Goal: Register for event/course

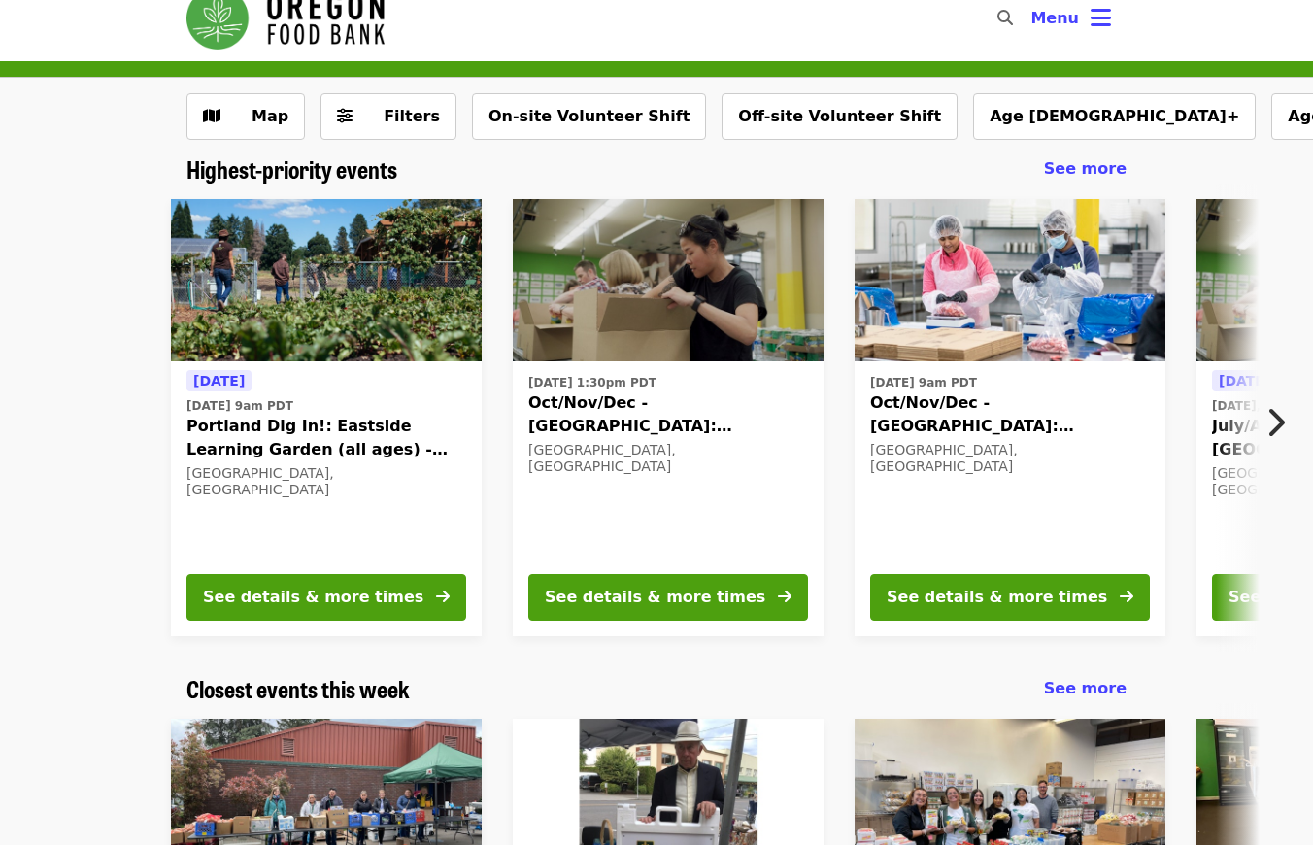
scroll to position [75, 0]
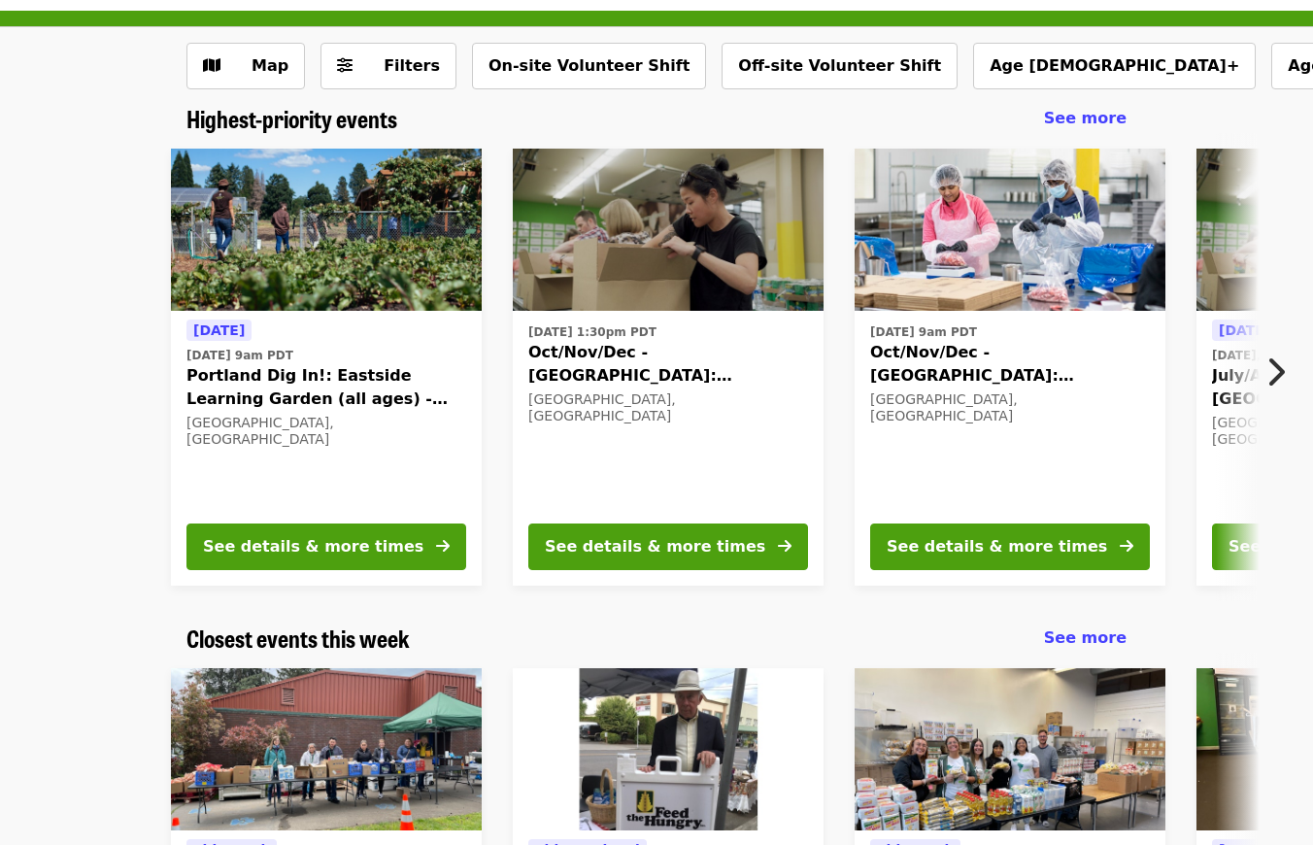
click at [1284, 363] on icon "chevron-right icon" at bounding box center [1275, 372] width 19 height 37
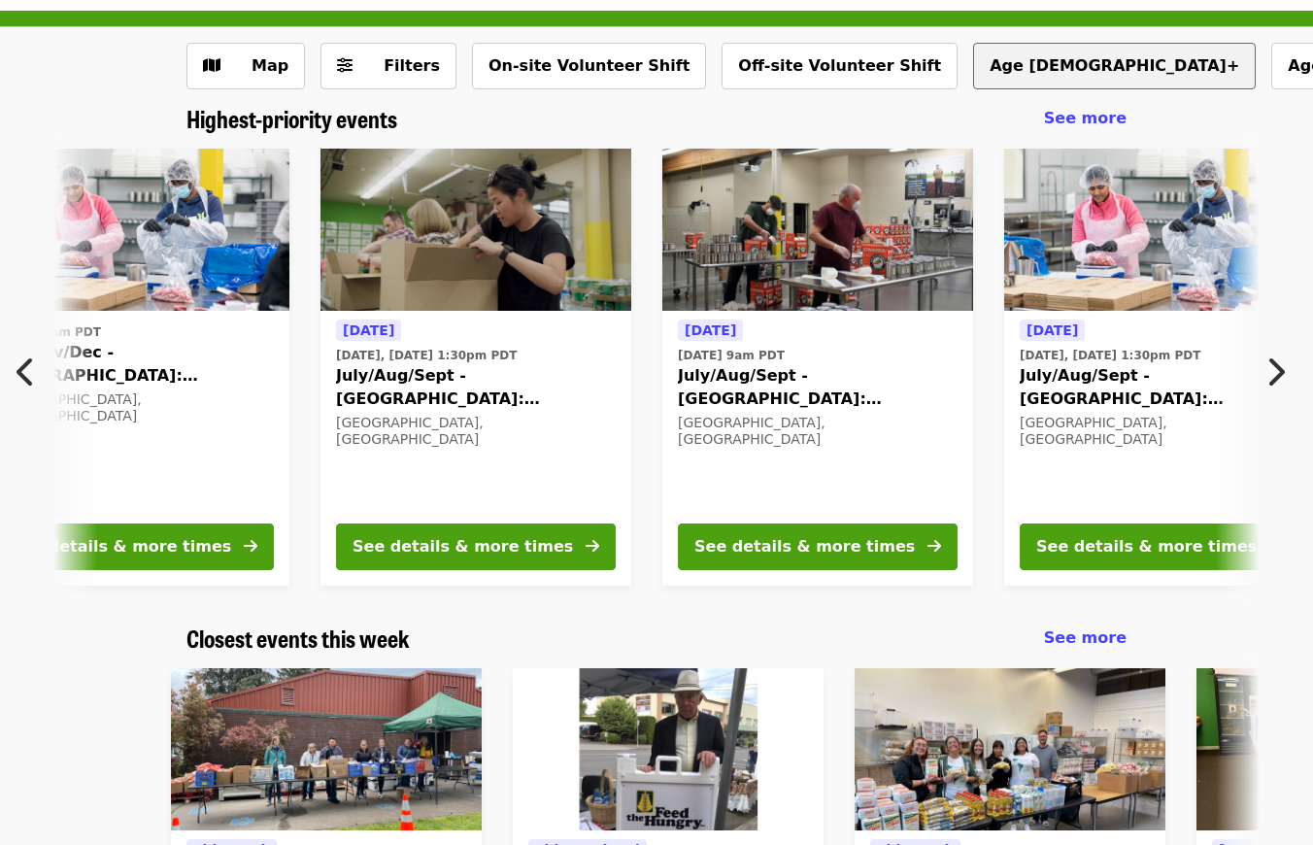
click at [973, 65] on button "Age [DEMOGRAPHIC_DATA]+" at bounding box center [1114, 66] width 283 height 47
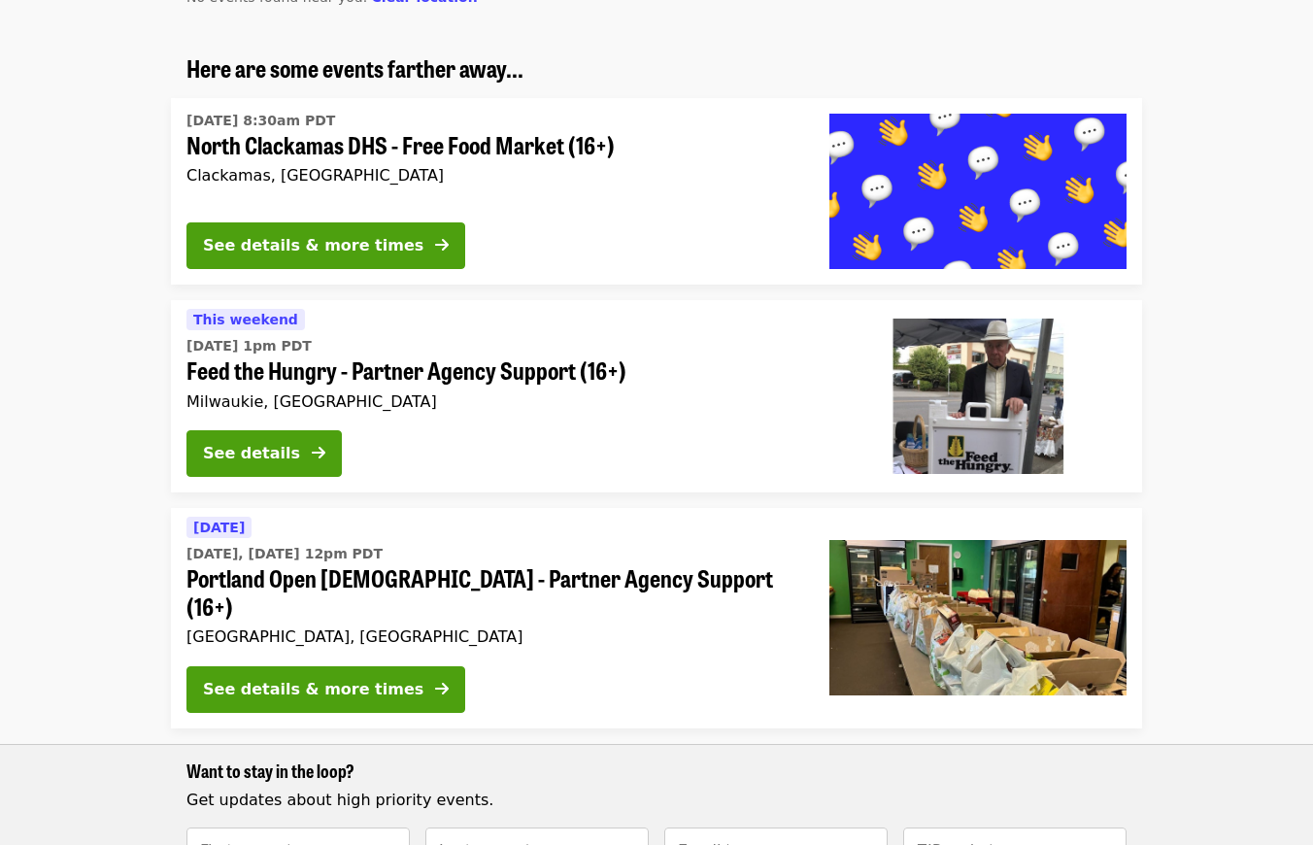
scroll to position [323, 0]
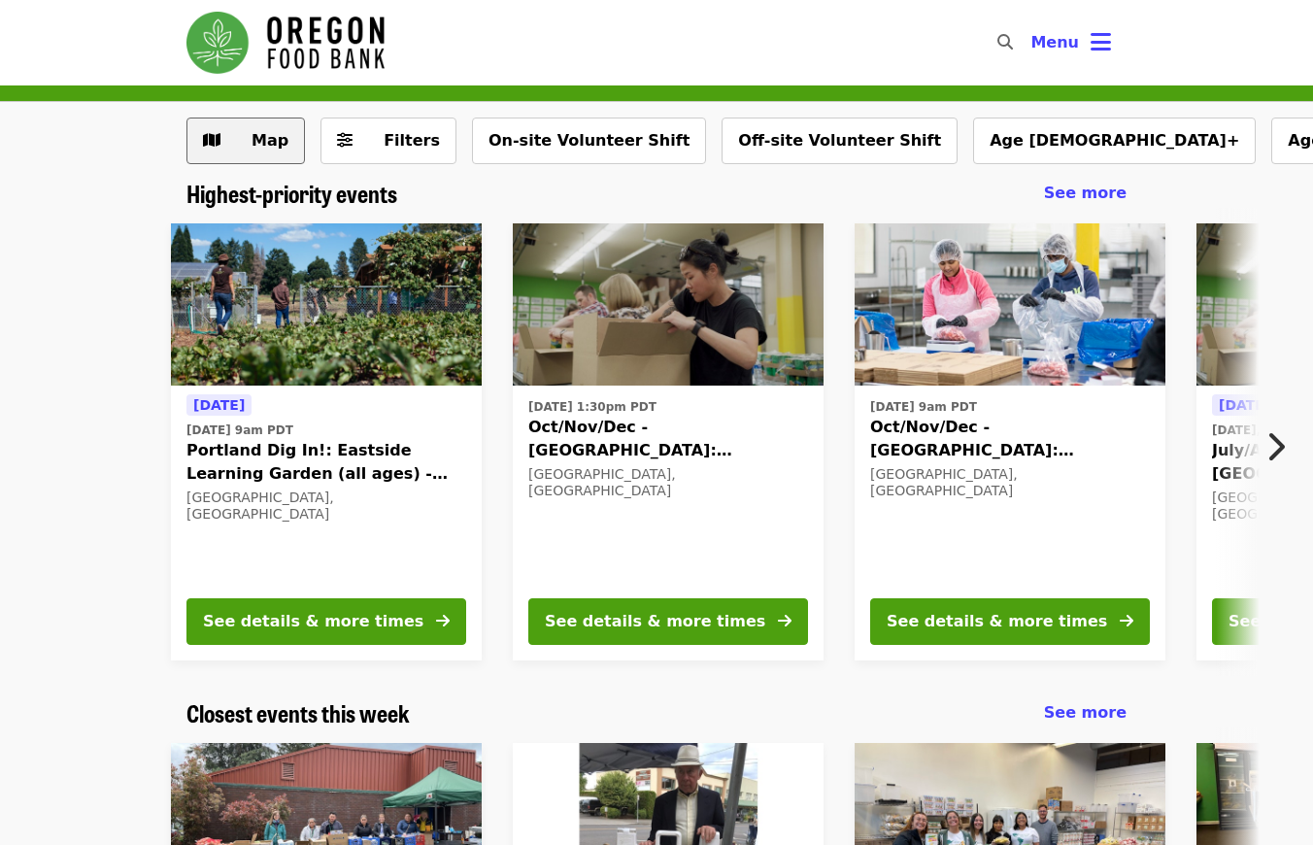
click at [237, 151] on span "Map" at bounding box center [260, 140] width 56 height 23
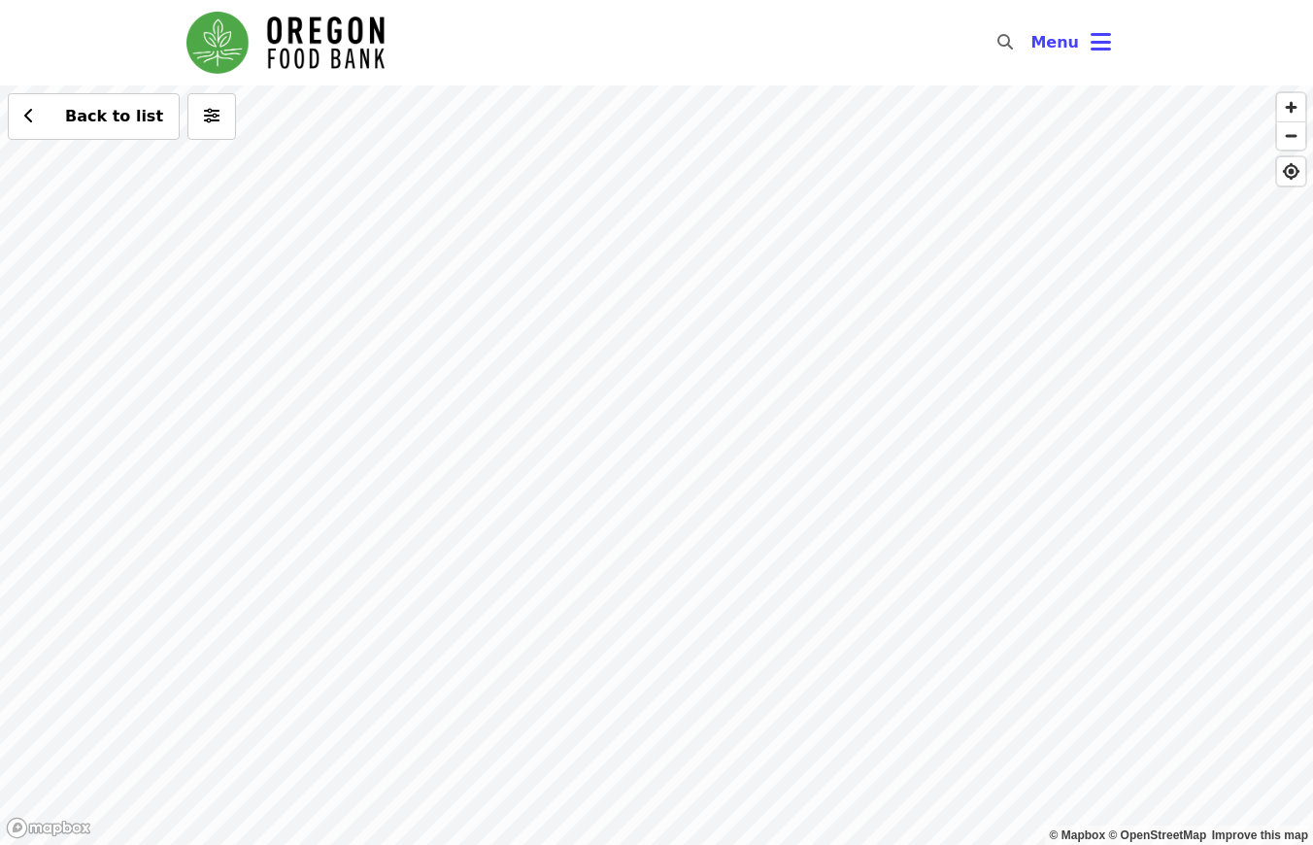
click at [695, 203] on div "Back to list" at bounding box center [656, 465] width 1313 height 760
click at [628, 433] on div "Back to list" at bounding box center [656, 465] width 1313 height 760
click at [68, 115] on span "Back to list" at bounding box center [114, 116] width 98 height 18
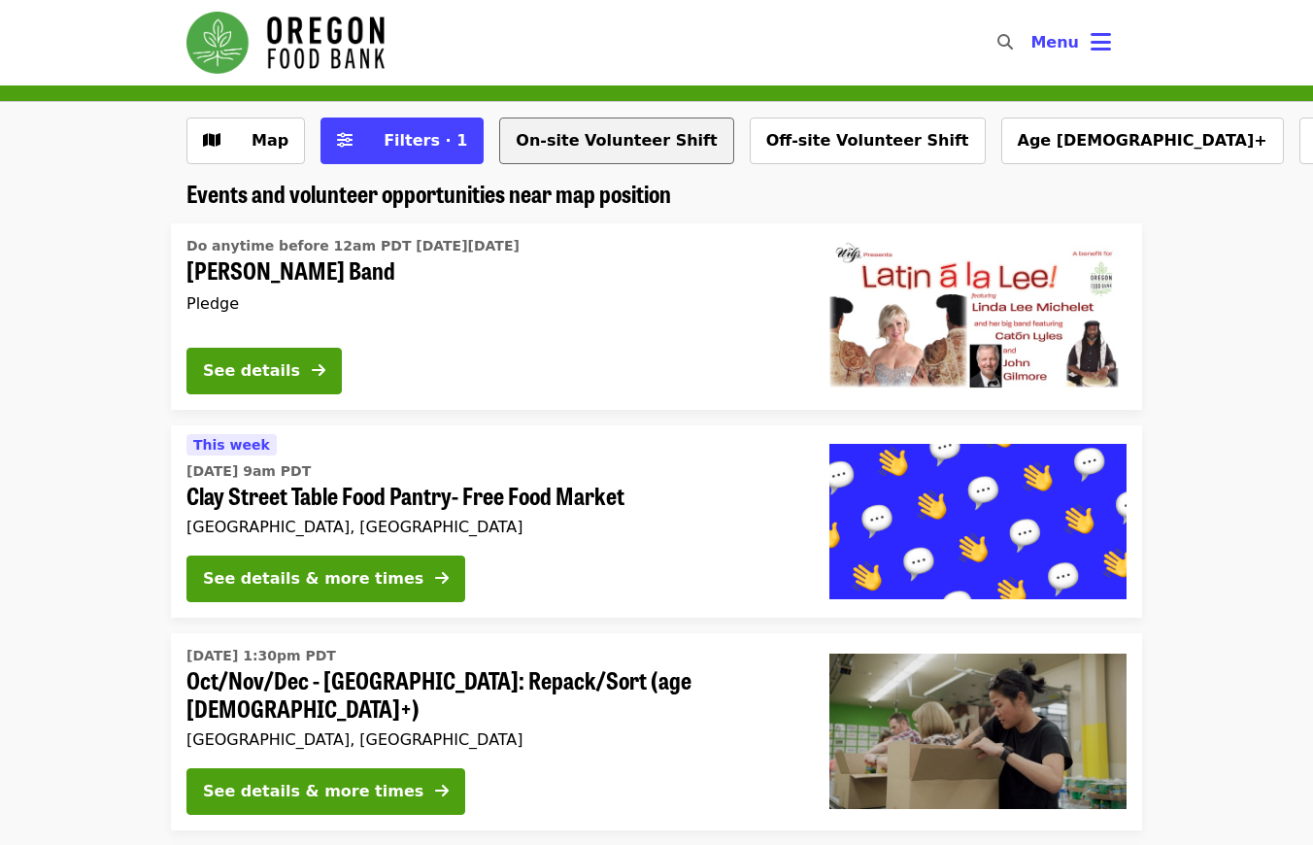
click at [634, 132] on button "On-site Volunteer Shift" at bounding box center [616, 141] width 234 height 47
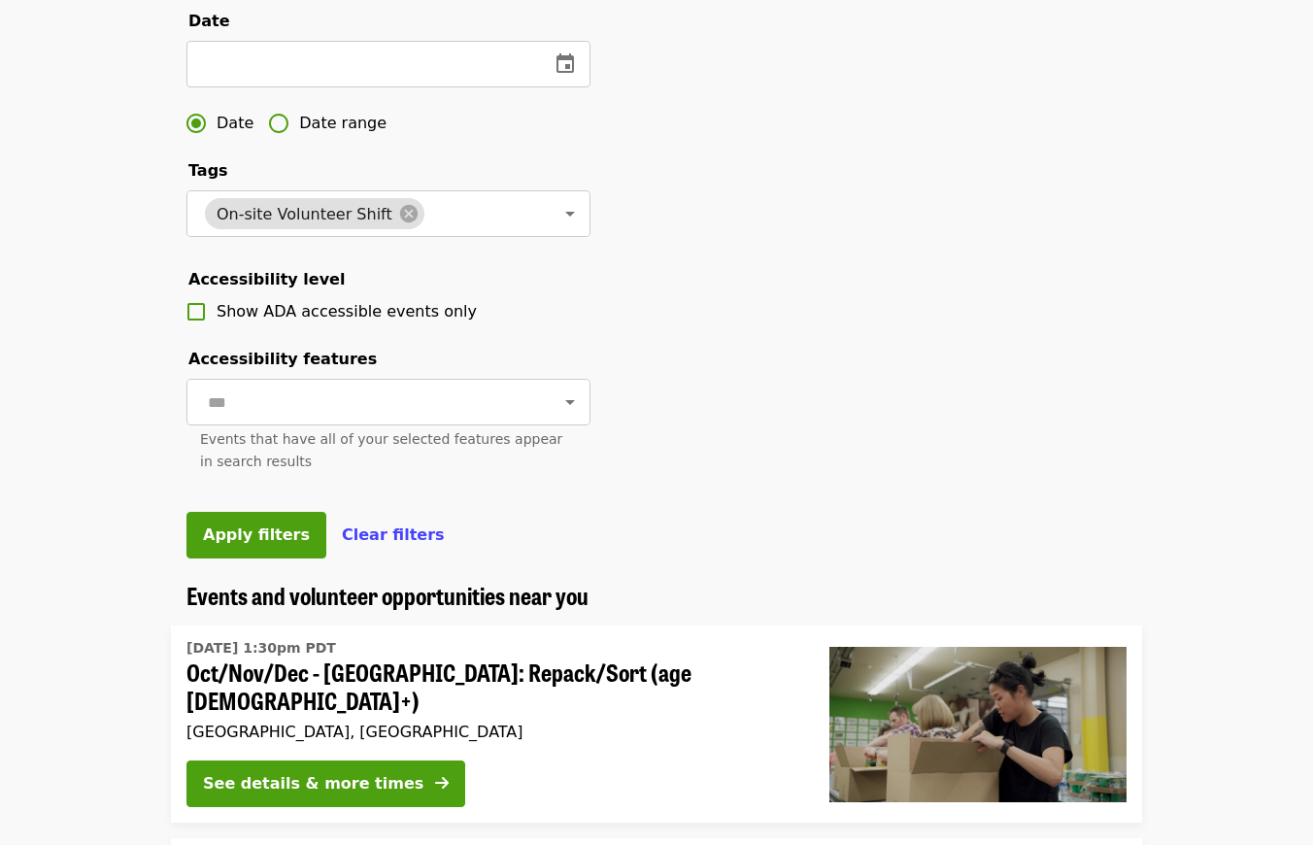
scroll to position [717, 0]
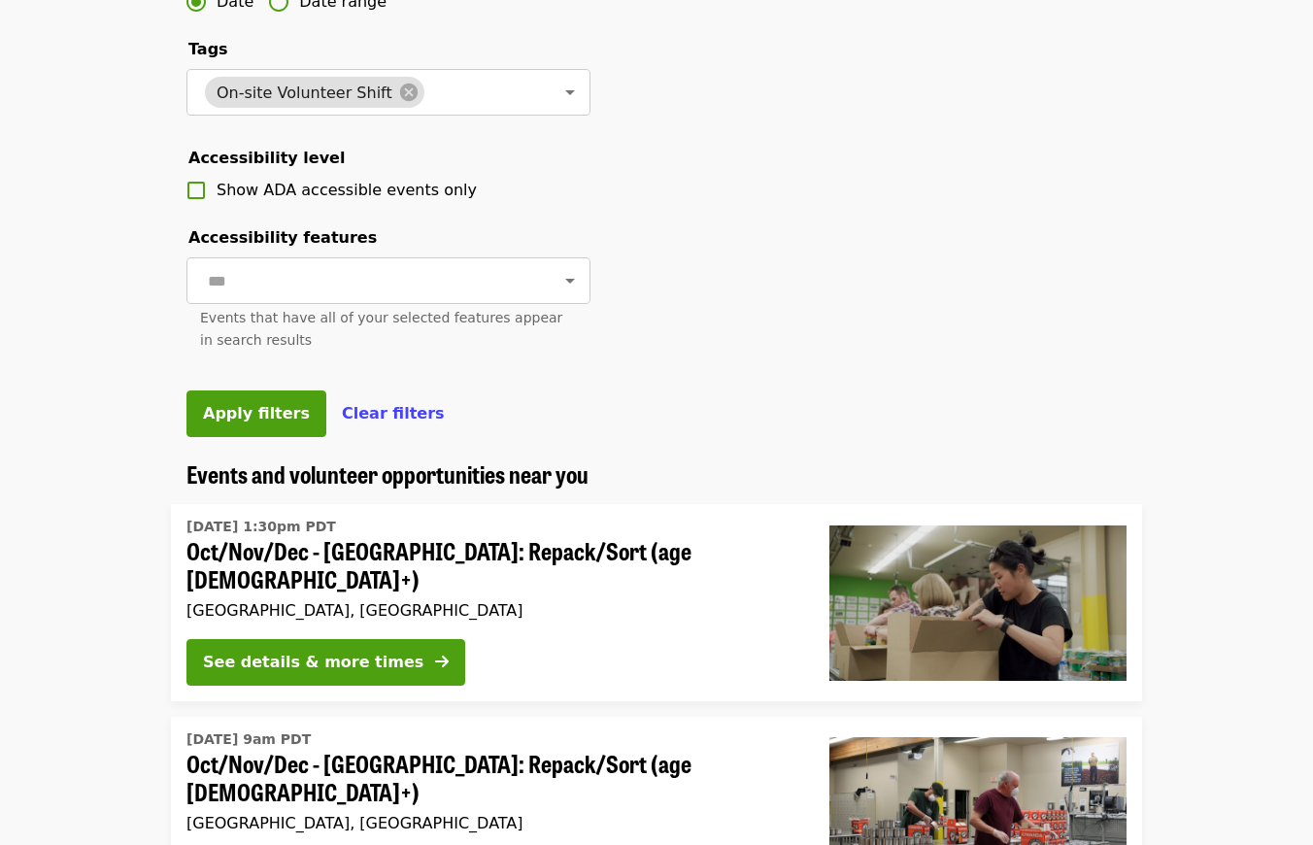
click at [359, 14] on span "Date range" at bounding box center [342, 1] width 87 height 23
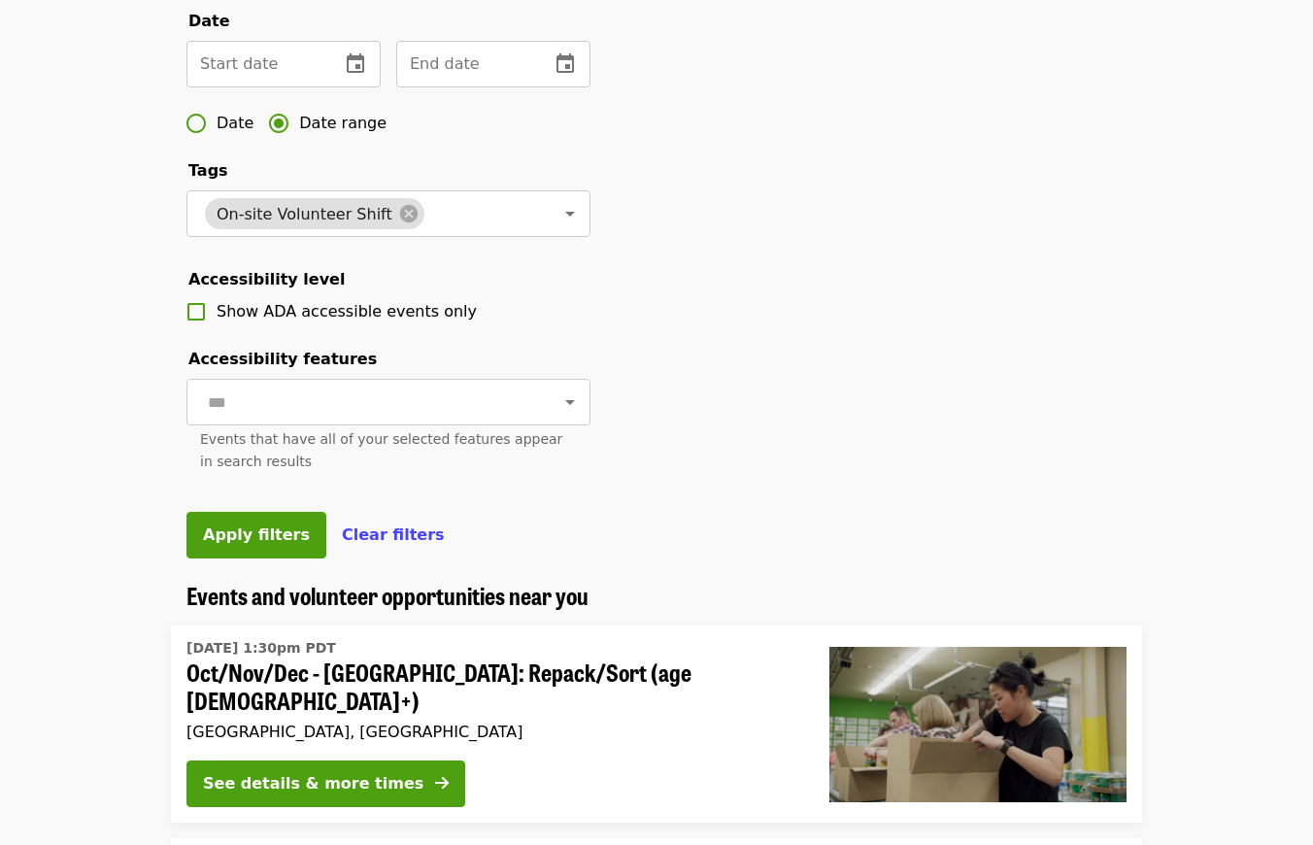
scroll to position [592, 0]
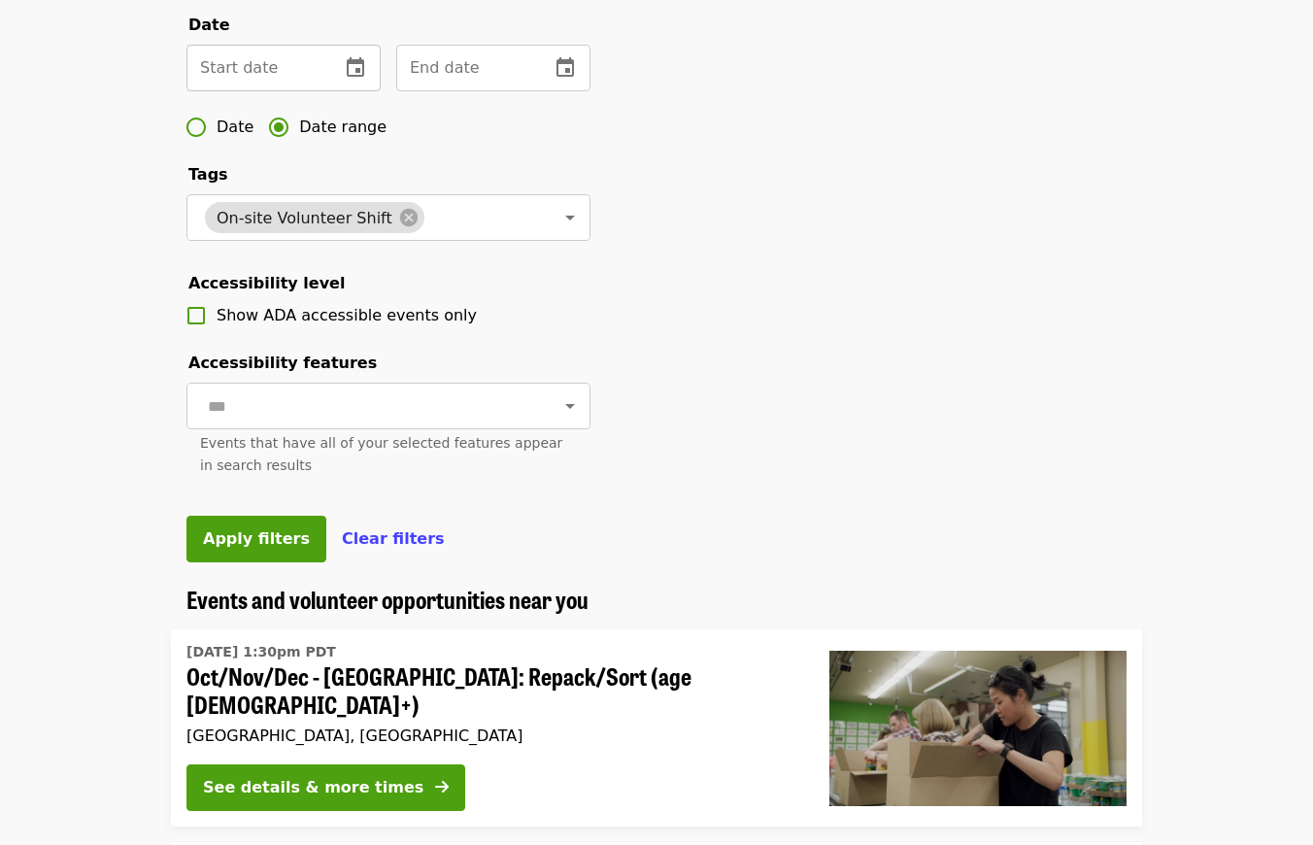
click at [270, 91] on input "text" at bounding box center [256, 68] width 138 height 47
click at [356, 77] on icon "change date" at bounding box center [355, 66] width 17 height 19
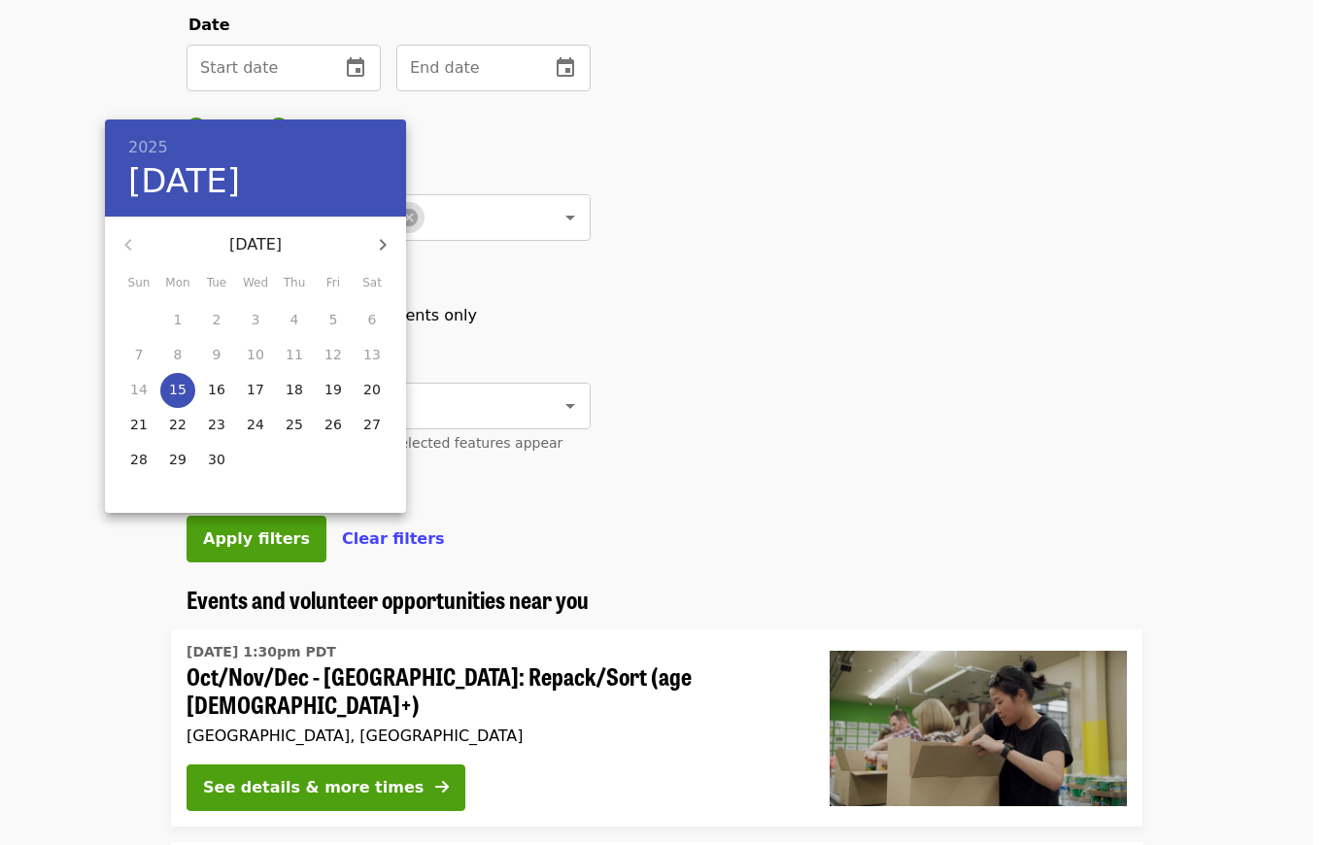
click at [387, 241] on icon "button" at bounding box center [382, 244] width 23 height 23
click at [367, 424] on p "25" at bounding box center [371, 424] width 17 height 19
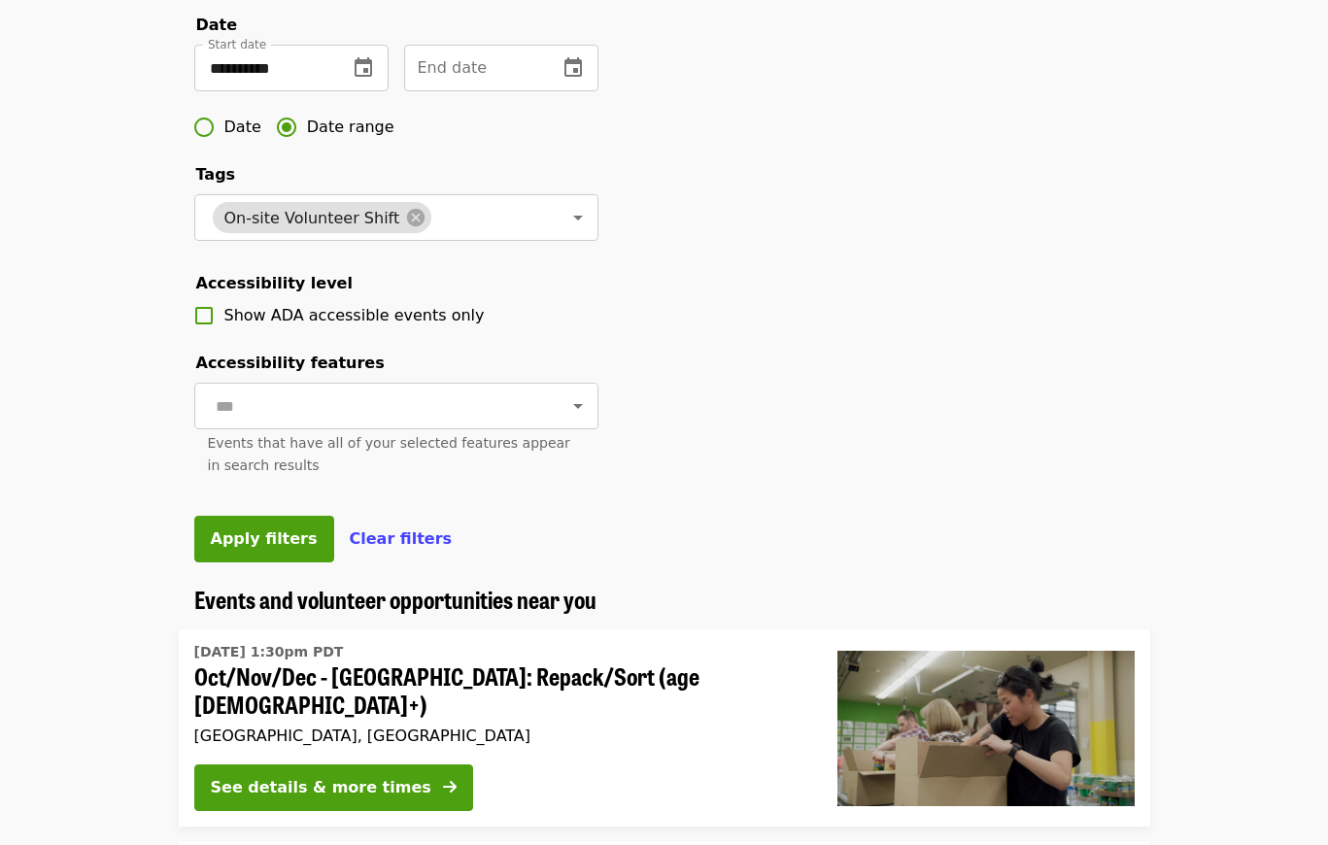
type input "**********"
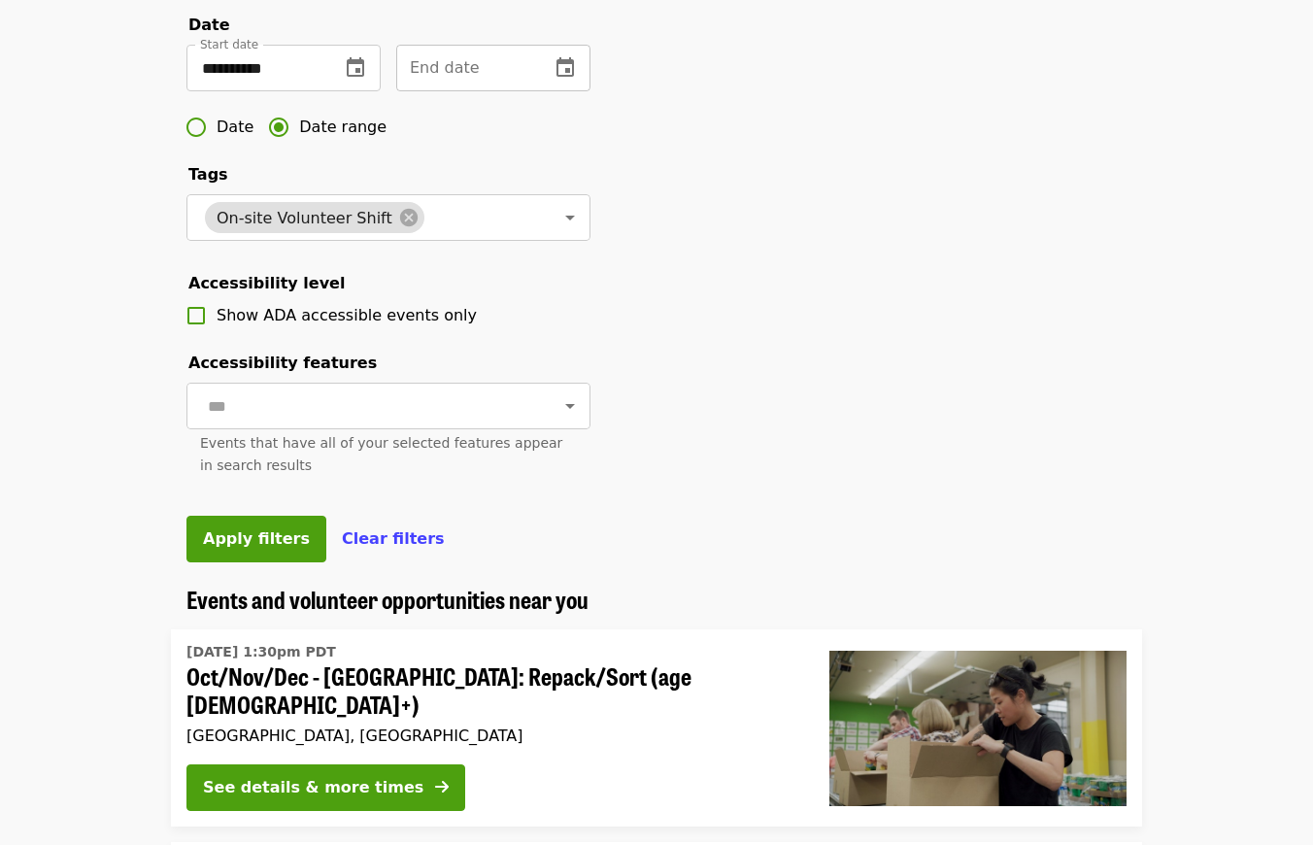
click at [573, 77] on icon "change date" at bounding box center [565, 66] width 17 height 19
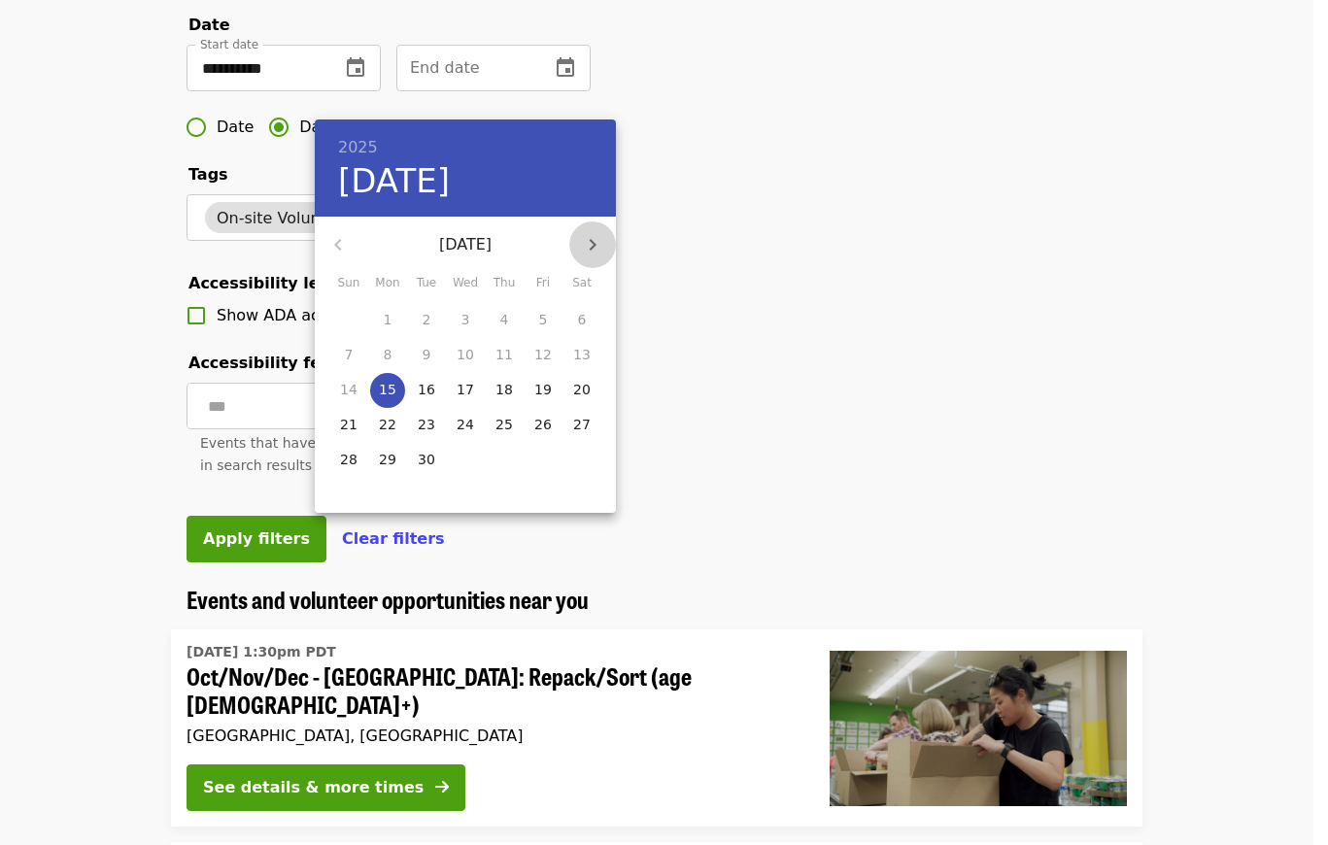
click at [594, 242] on icon "button" at bounding box center [593, 245] width 7 height 12
click at [594, 242] on icon "button" at bounding box center [592, 244] width 23 height 23
click at [468, 451] on p "31" at bounding box center [465, 459] width 17 height 19
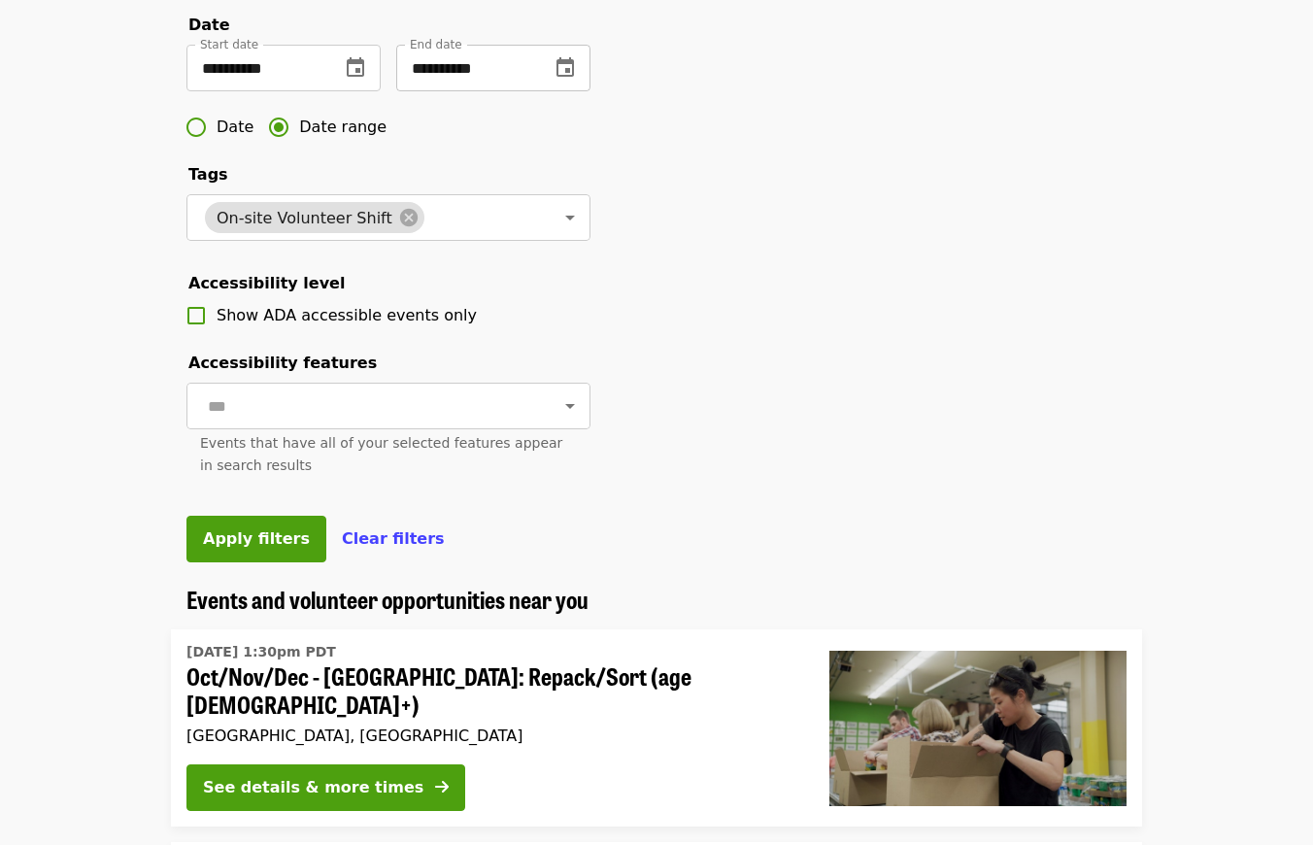
click at [570, 80] on icon "change date" at bounding box center [565, 67] width 23 height 23
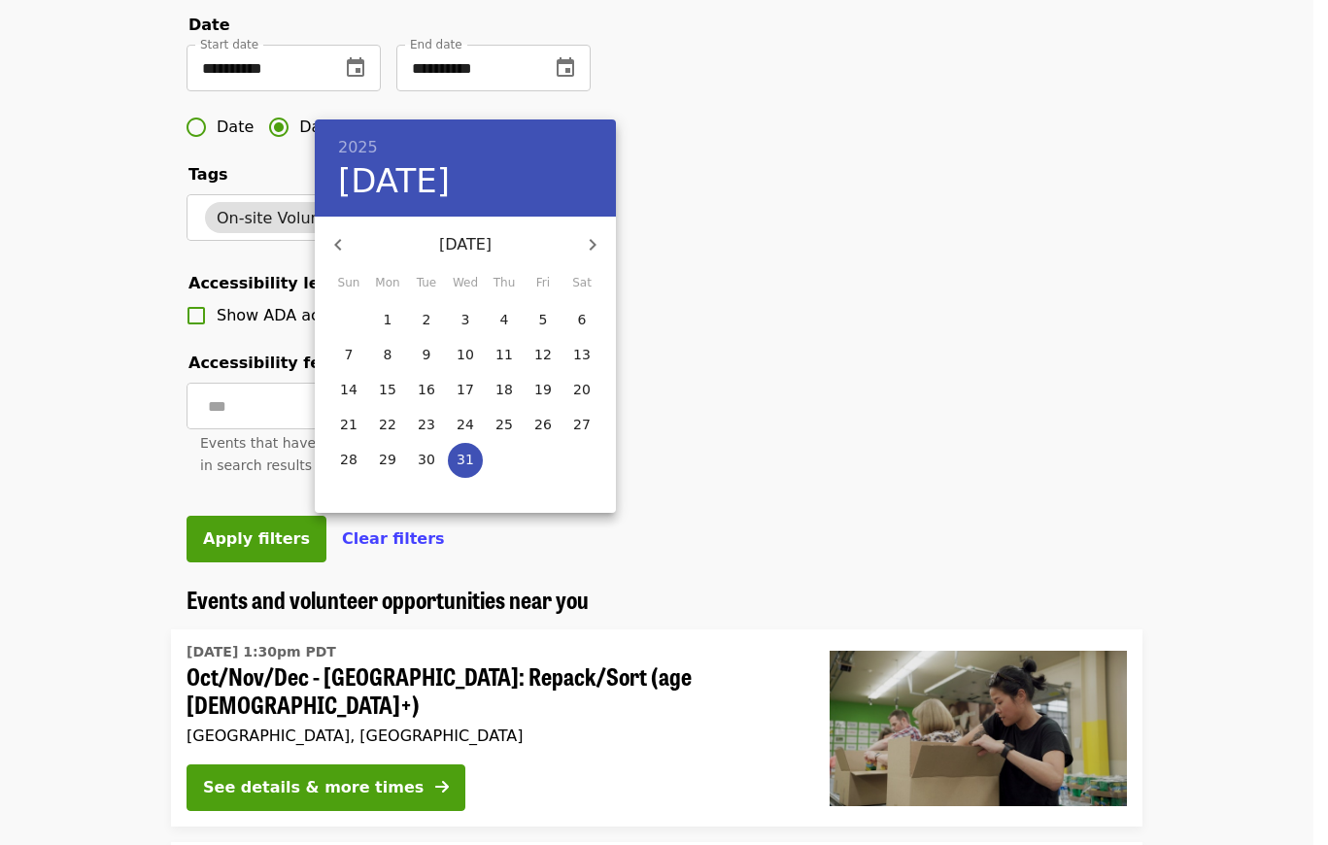
click at [583, 346] on p "13" at bounding box center [581, 354] width 17 height 19
type input "**********"
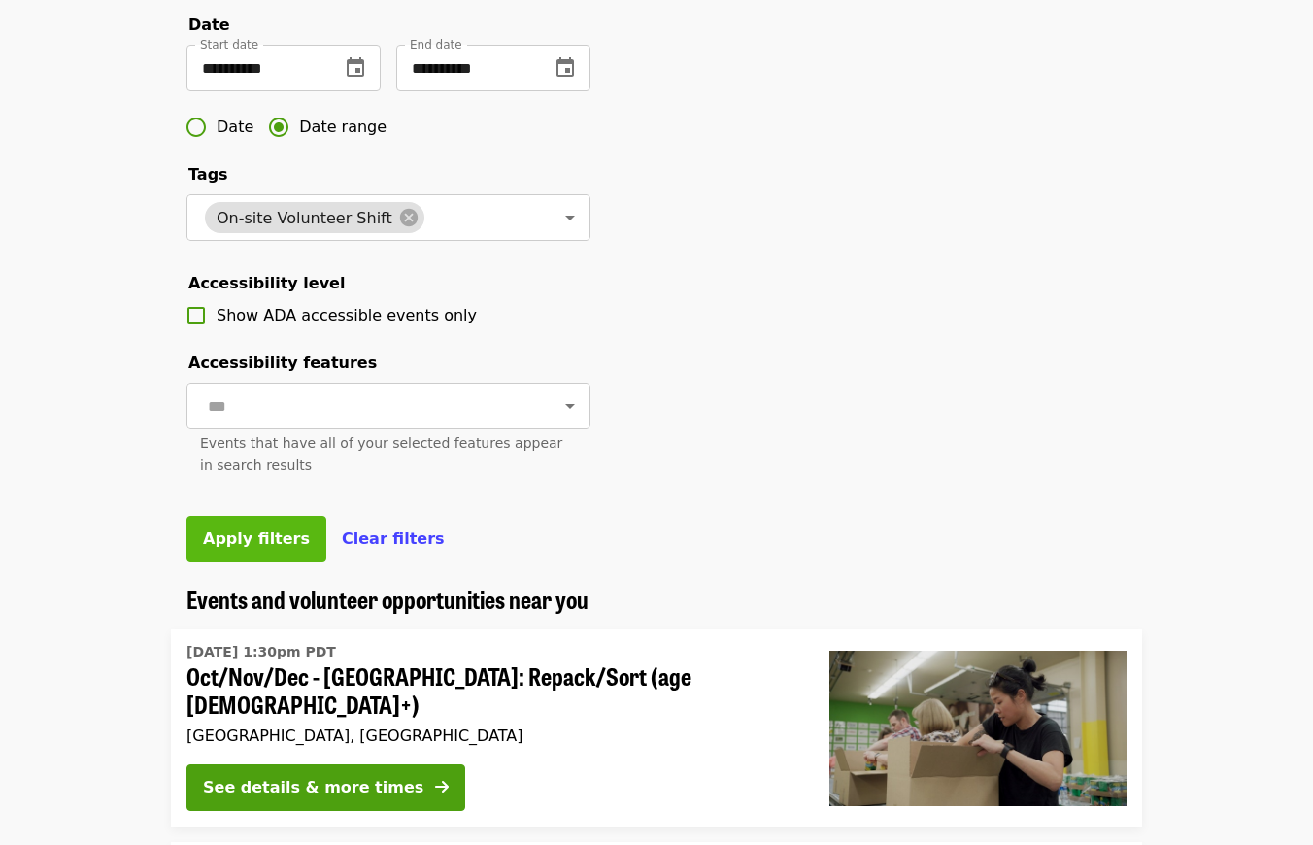
click at [253, 548] on span "Apply filters" at bounding box center [256, 538] width 107 height 18
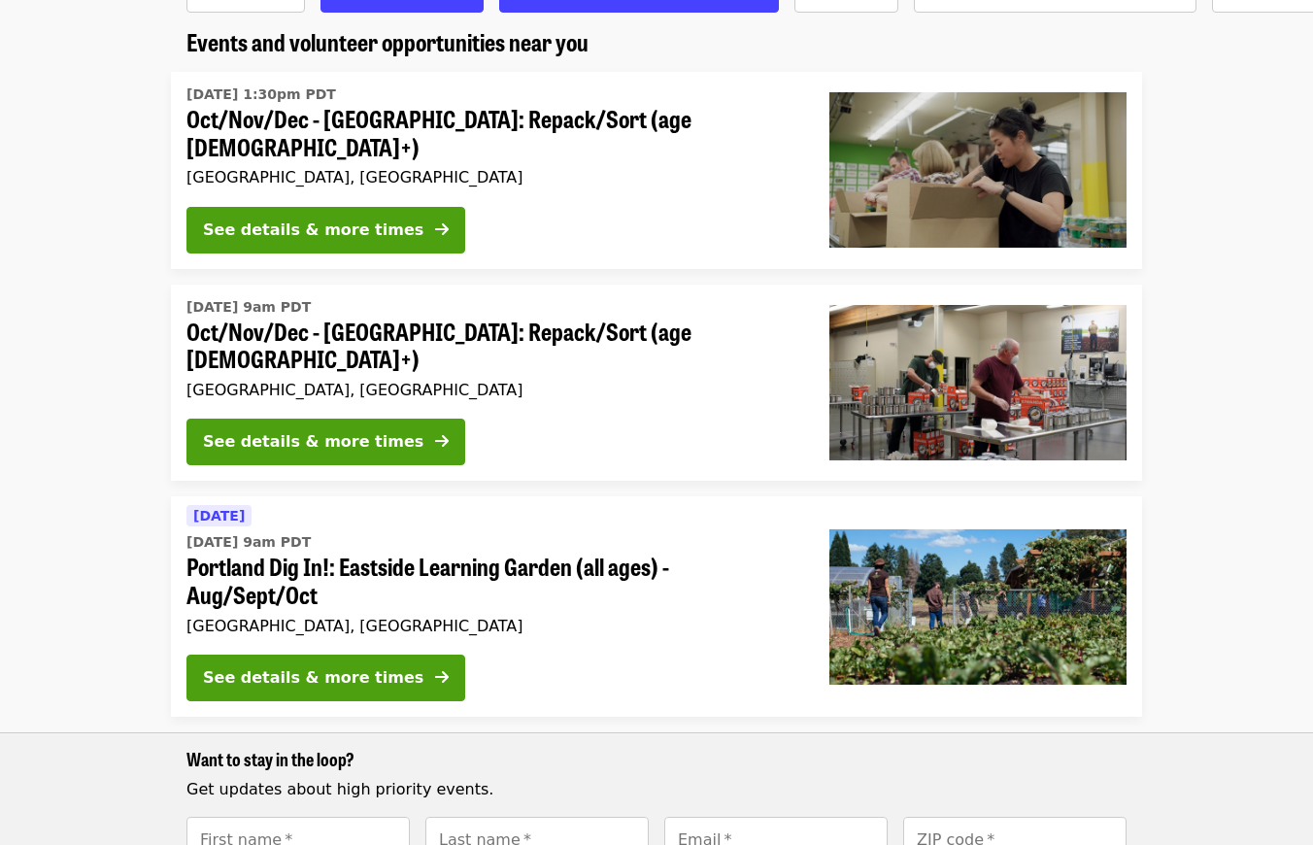
scroll to position [252, 0]
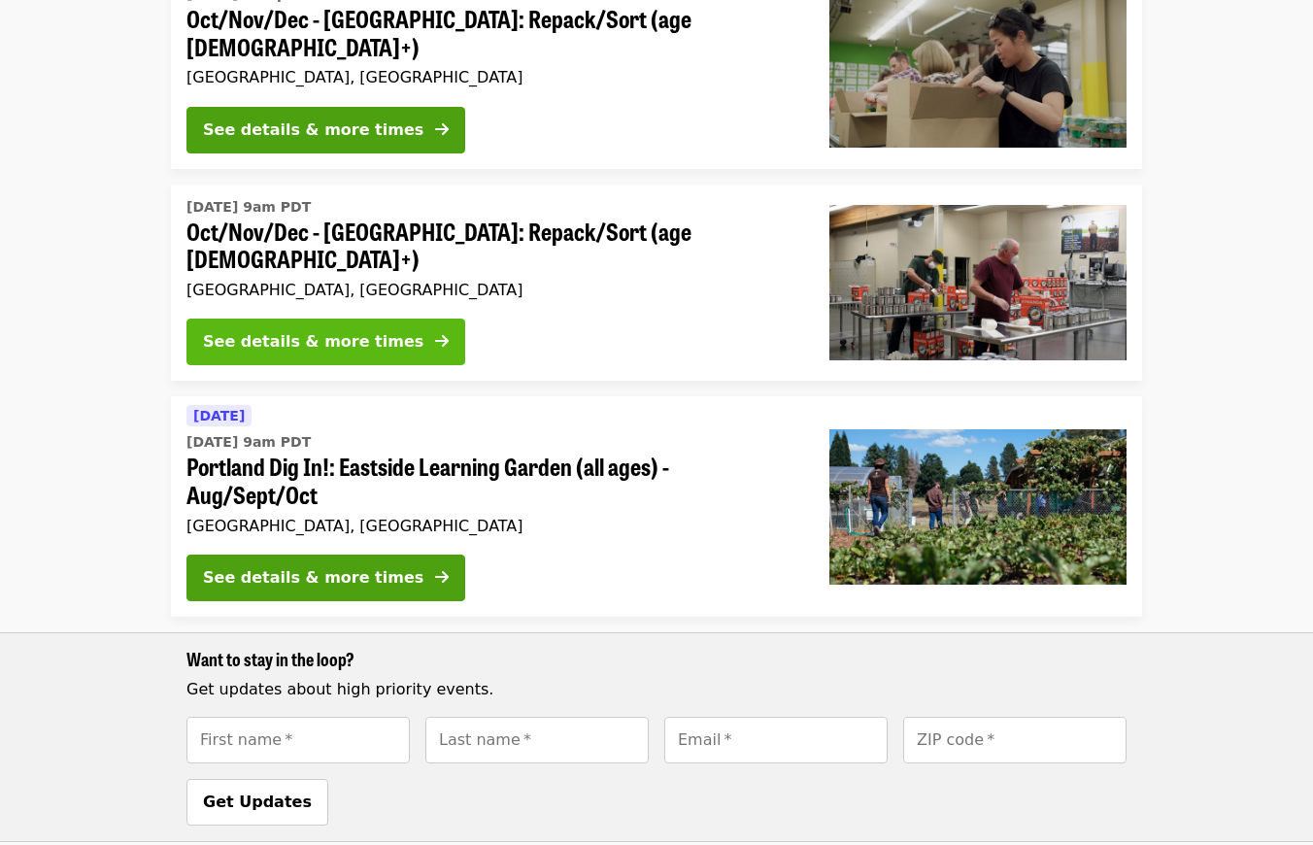
click at [372, 330] on div "See details & more times" at bounding box center [313, 341] width 221 height 23
